Goal: Book appointment/travel/reservation

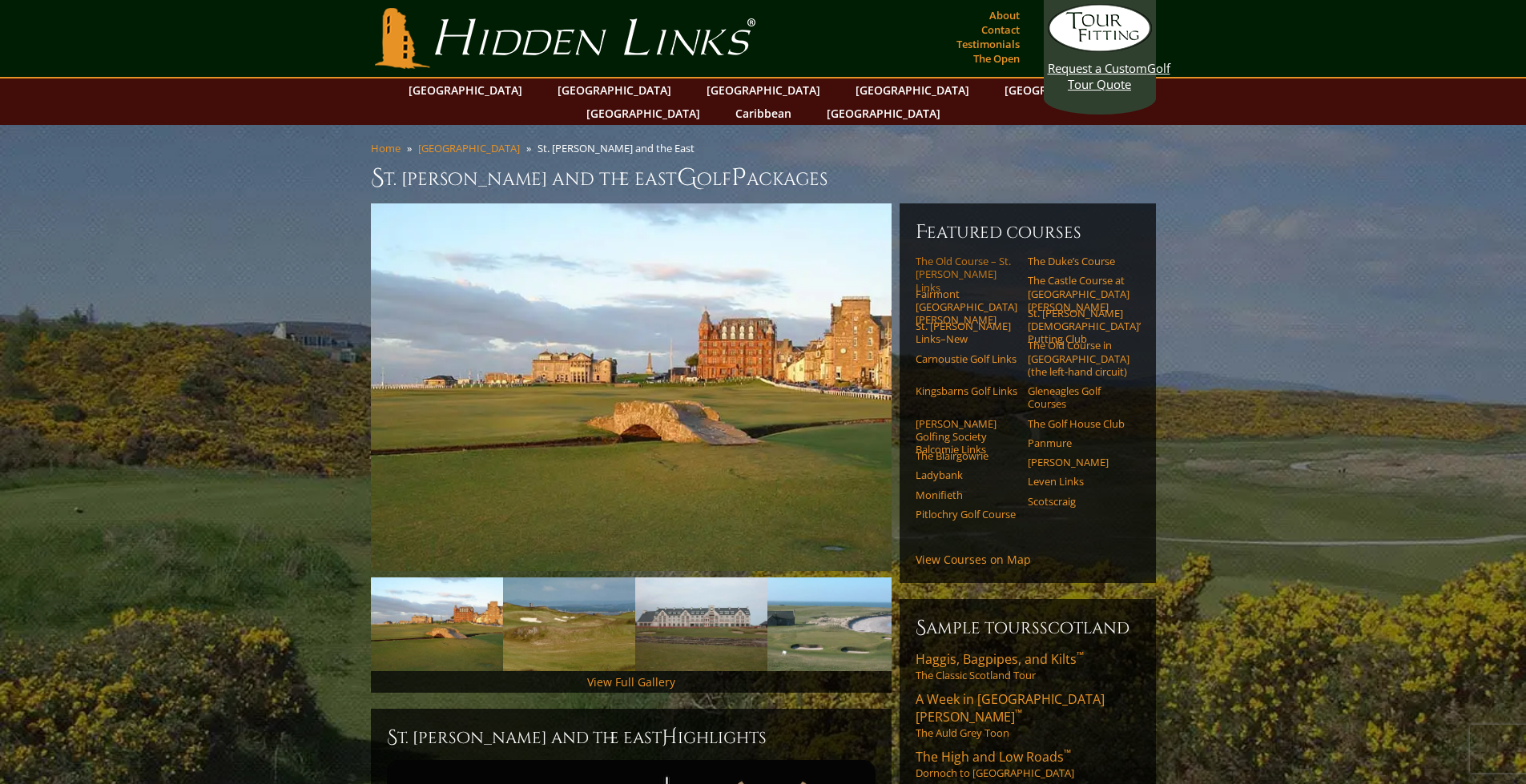
click at [956, 254] on link "The Old Course – St. [PERSON_NAME] Links" at bounding box center [966, 274] width 101 height 39
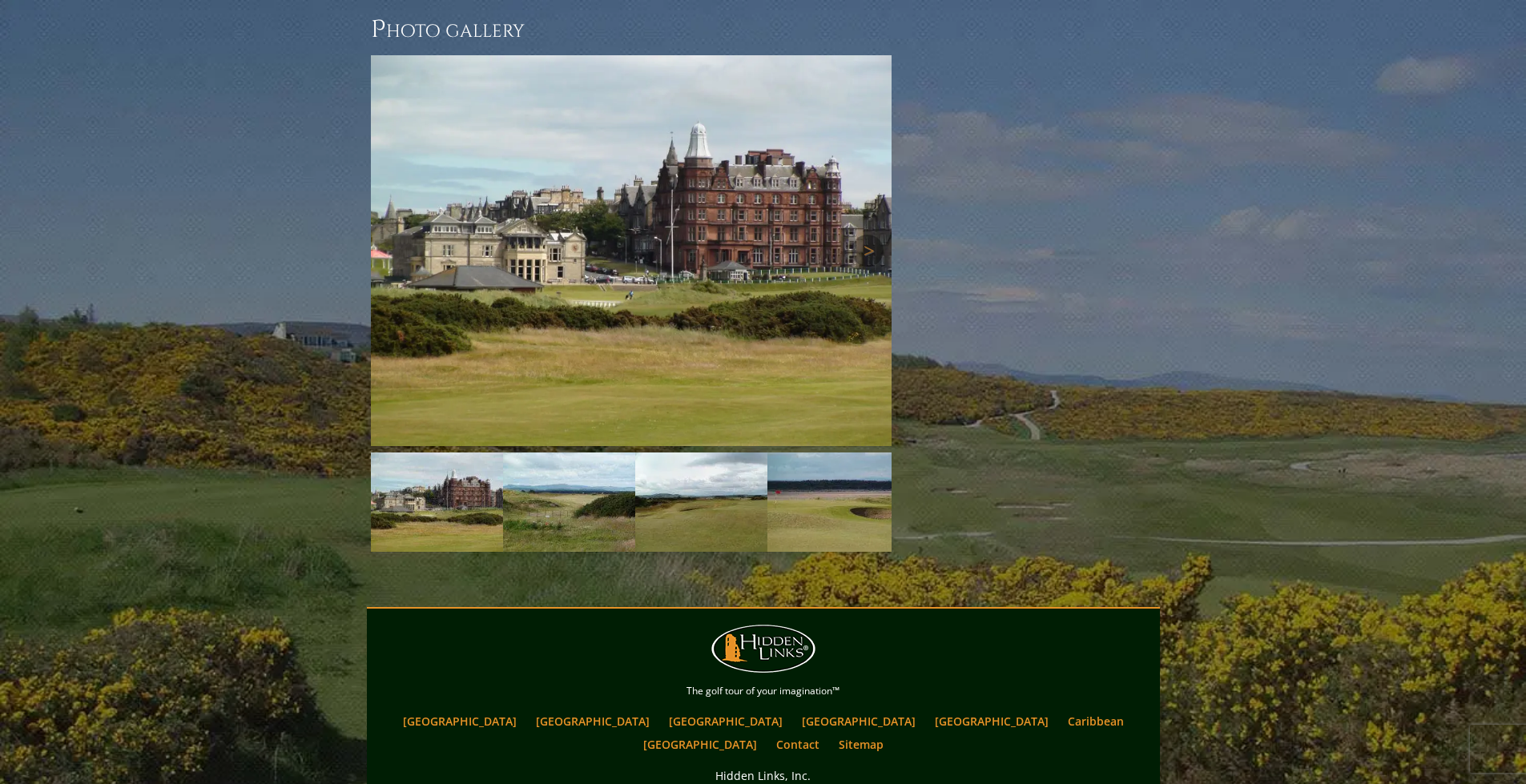
scroll to position [2249, 0]
